Goal: Information Seeking & Learning: Learn about a topic

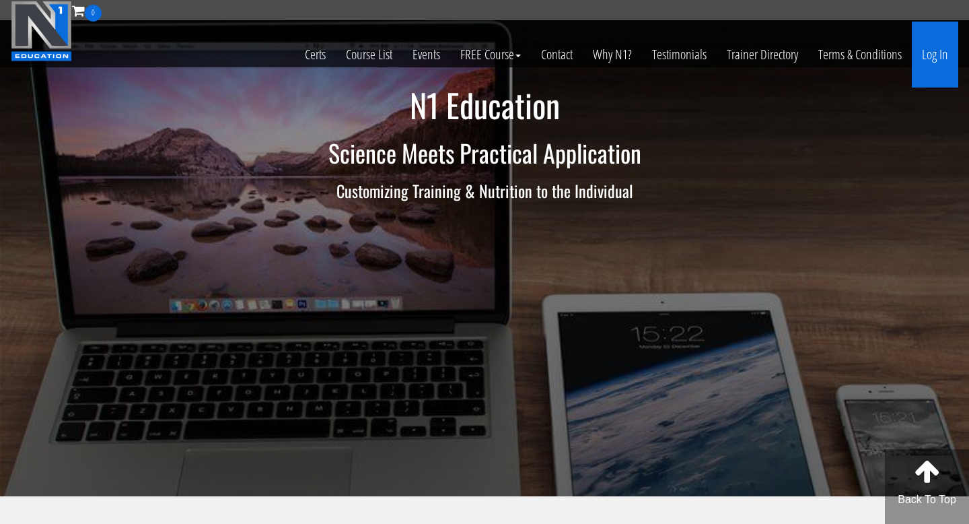
click at [941, 57] on link "Log In" at bounding box center [935, 55] width 46 height 66
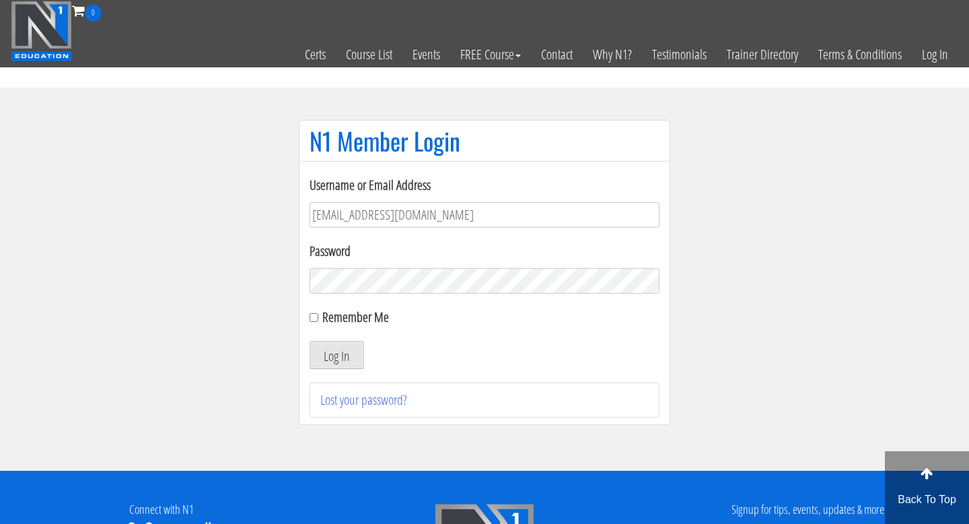
click at [392, 297] on form "Username or Email Address Tommyvanhees@hotmail.com Password Remember Me Log In" at bounding box center [485, 272] width 350 height 194
type input "[EMAIL_ADDRESS][DOMAIN_NAME]"
click at [353, 351] on button "Log In" at bounding box center [337, 355] width 55 height 28
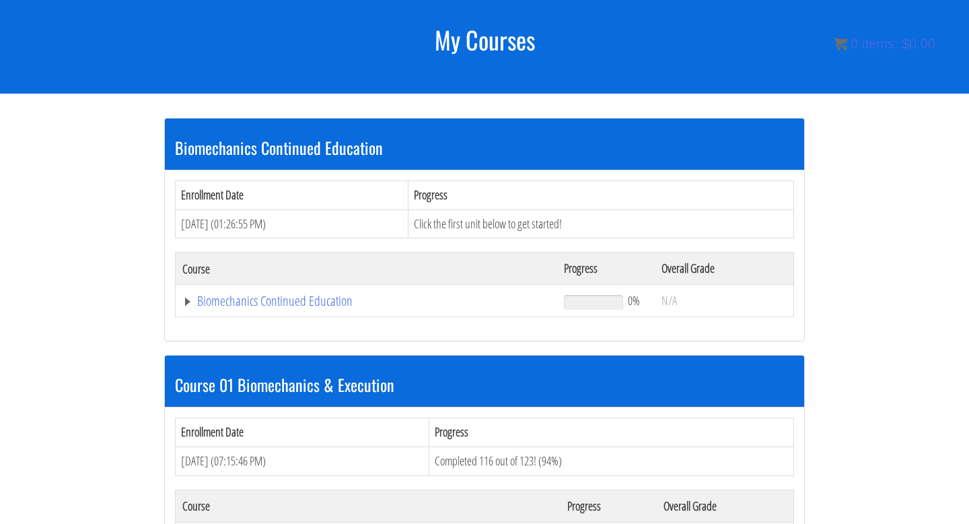
scroll to position [168, 0]
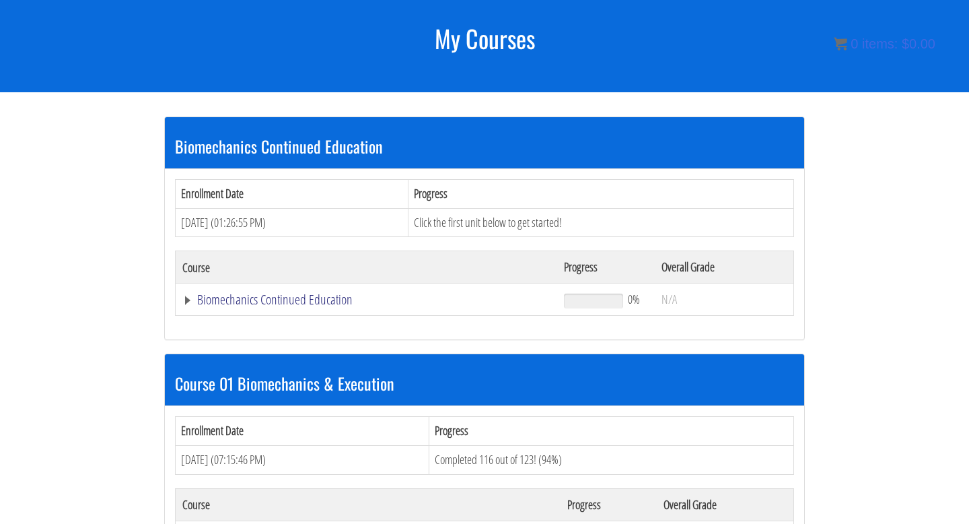
click at [280, 293] on link "Biomechanics Continued Education" at bounding box center [366, 299] width 368 height 13
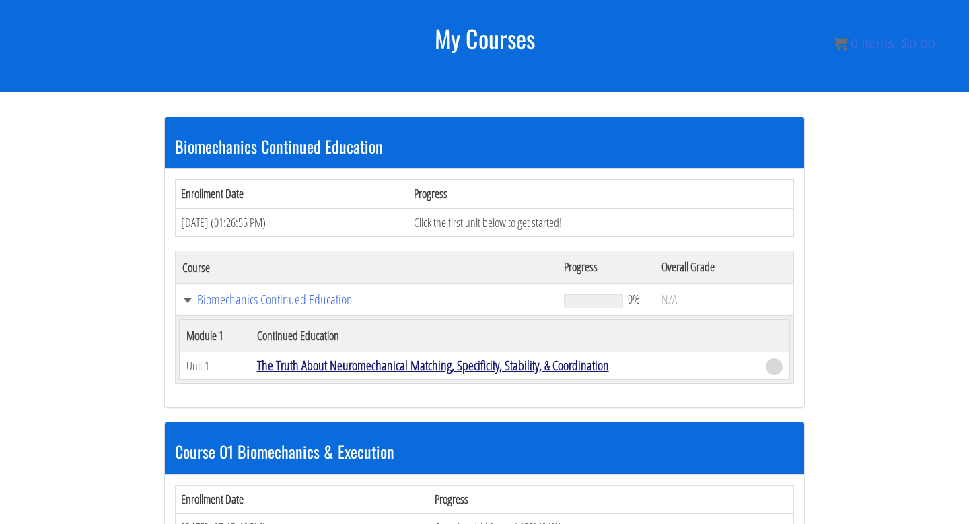
click at [351, 368] on link "The Truth About Neuromechanical Matching, Specificity, Stability, & Coordination" at bounding box center [433, 365] width 352 height 18
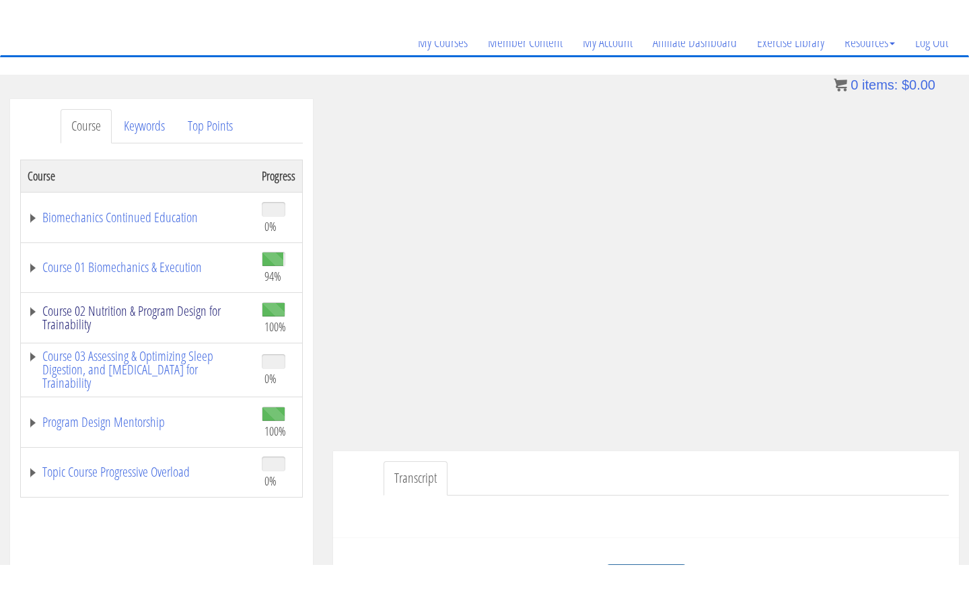
scroll to position [116, 0]
